Goal: Transaction & Acquisition: Purchase product/service

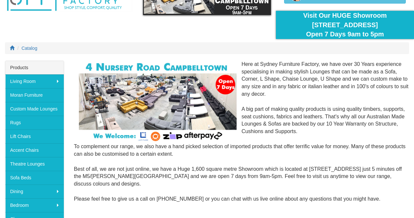
scroll to position [65, 0]
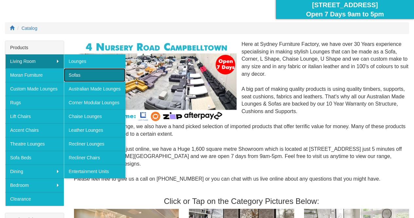
click at [89, 71] on link "Sofas" at bounding box center [95, 75] width 62 height 14
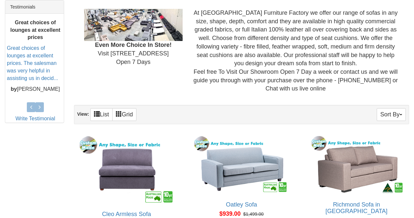
scroll to position [295, 0]
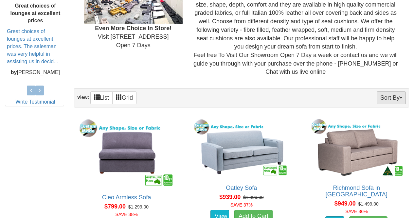
click at [385, 98] on button "Sort By" at bounding box center [391, 97] width 29 height 13
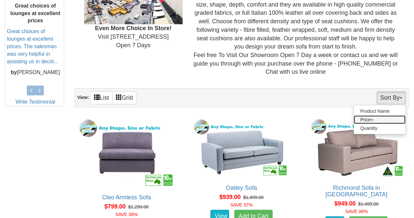
click at [372, 119] on link "Price+" at bounding box center [380, 119] width 52 height 9
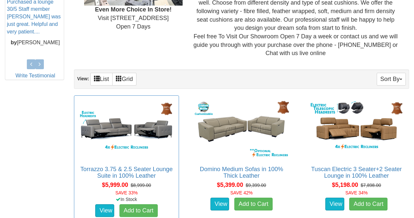
scroll to position [295, 0]
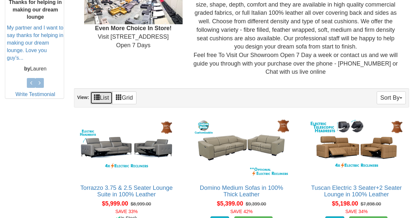
click at [104, 99] on link "List" at bounding box center [101, 97] width 22 height 13
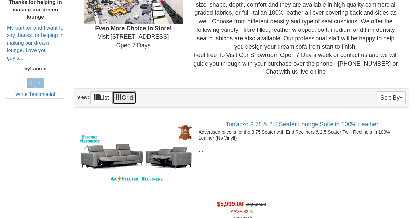
click at [122, 100] on span at bounding box center [119, 97] width 6 height 6
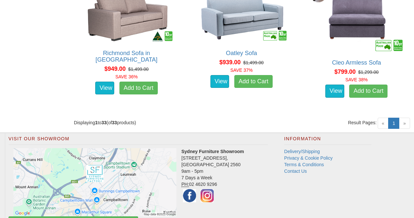
scroll to position [1728, 0]
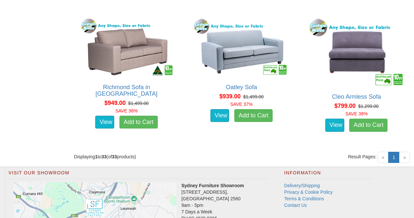
click at [402, 160] on span "»" at bounding box center [404, 157] width 11 height 11
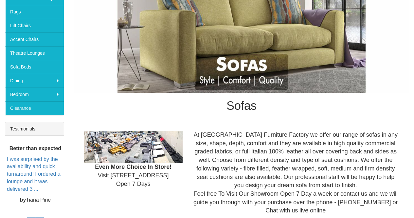
scroll to position [58, 0]
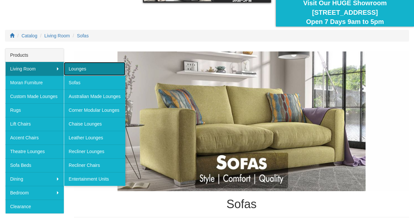
click at [77, 69] on link "Lounges" at bounding box center [95, 69] width 62 height 14
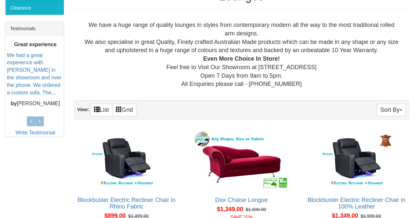
scroll to position [327, 0]
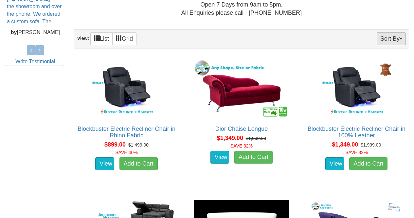
click at [383, 38] on button "Sort By" at bounding box center [391, 38] width 29 height 13
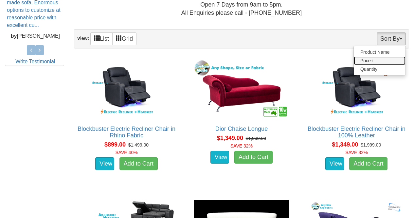
click at [381, 58] on link "Price+" at bounding box center [380, 60] width 52 height 9
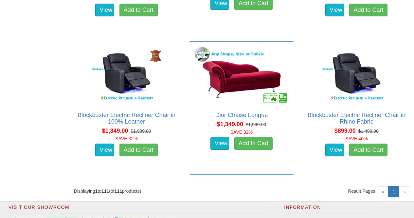
scroll to position [5404, 0]
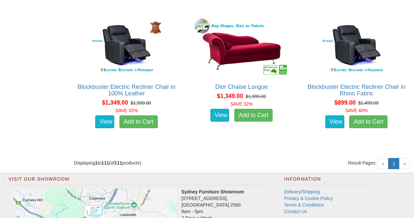
click at [408, 166] on span "»" at bounding box center [404, 163] width 11 height 11
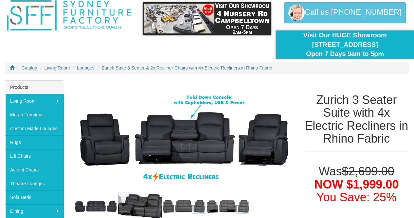
scroll to position [33, 0]
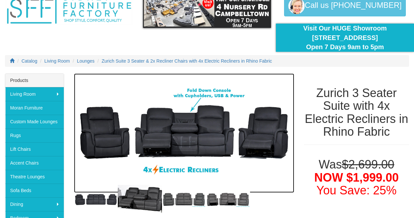
click at [189, 137] on img at bounding box center [184, 132] width 220 height 119
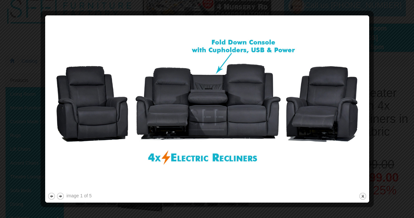
click at [405, 18] on div at bounding box center [207, 109] width 414 height 218
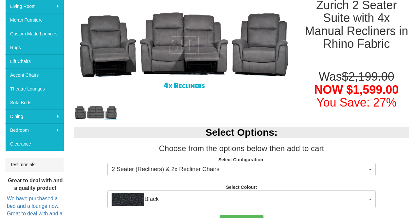
scroll to position [131, 0]
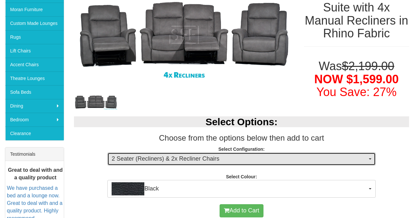
click at [238, 159] on span "2 Seater (Recliners) & 2x Recliner Chairs" at bounding box center [239, 159] width 255 height 9
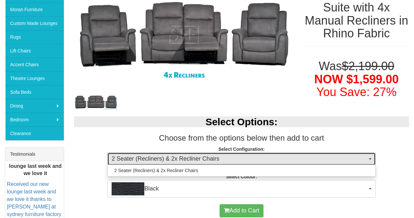
click at [238, 159] on span "2 Seater (Recliners) & 2x Recliner Chairs" at bounding box center [239, 159] width 255 height 9
